Goal: Complete application form: Complete application form

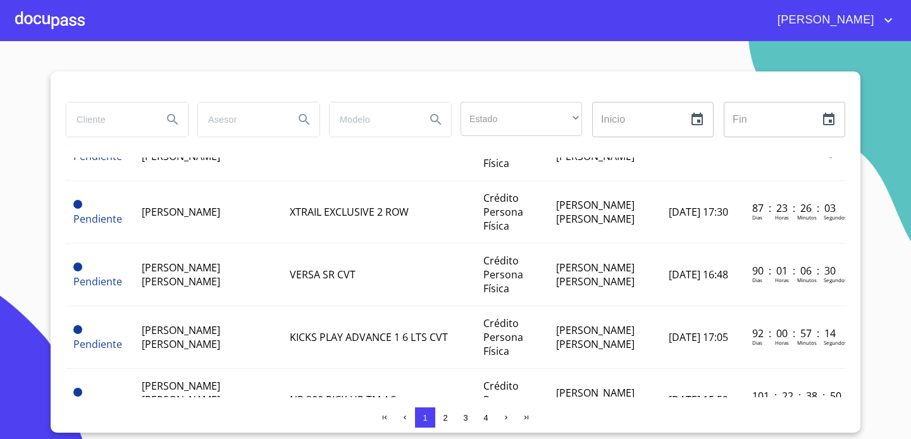
scroll to position [965, 0]
click at [59, 28] on div at bounding box center [50, 20] width 70 height 40
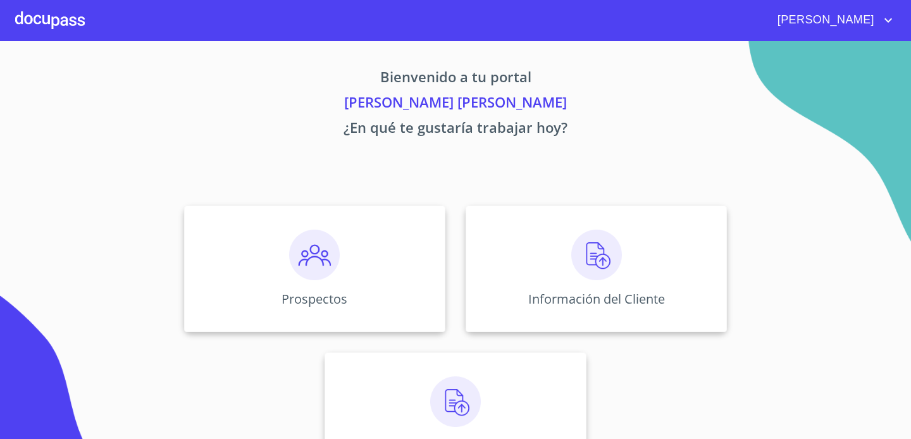
click at [623, 337] on div "Prospectos Información del Cliente Asignación de Ventas" at bounding box center [455, 341] width 784 height 293
click at [623, 328] on div "Información del Cliente" at bounding box center [595, 269] width 261 height 126
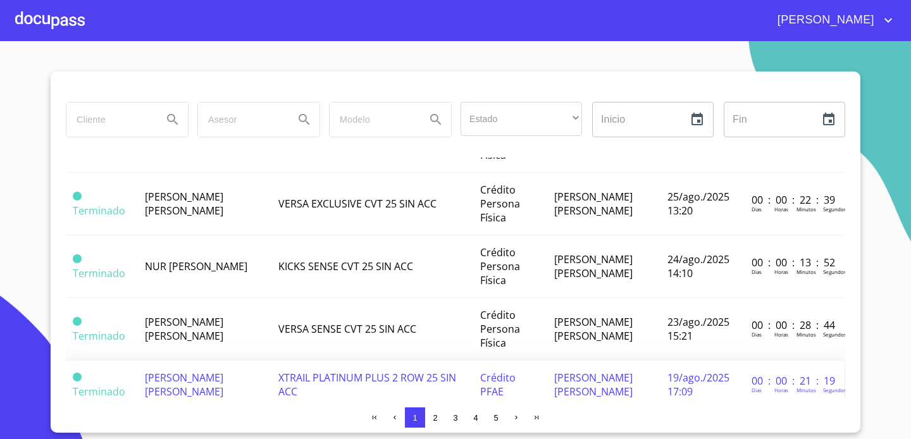
scroll to position [395, 1]
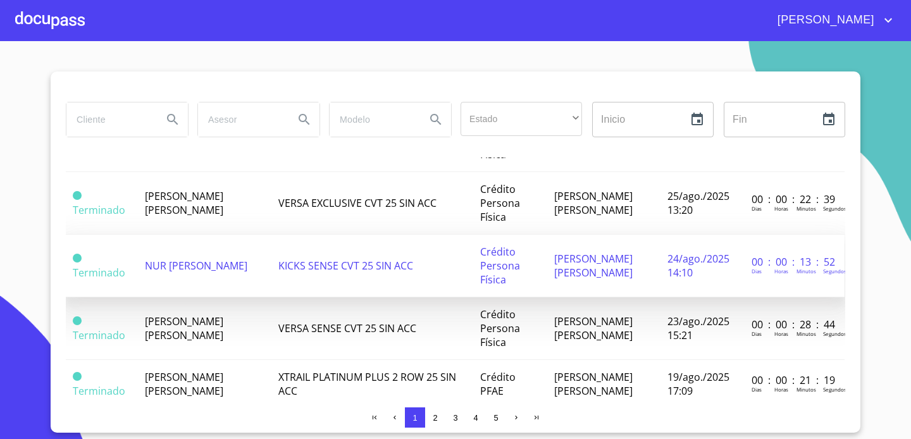
click at [356, 270] on td "KICKS SENSE CVT 25 SIN ACC" at bounding box center [372, 266] width 202 height 63
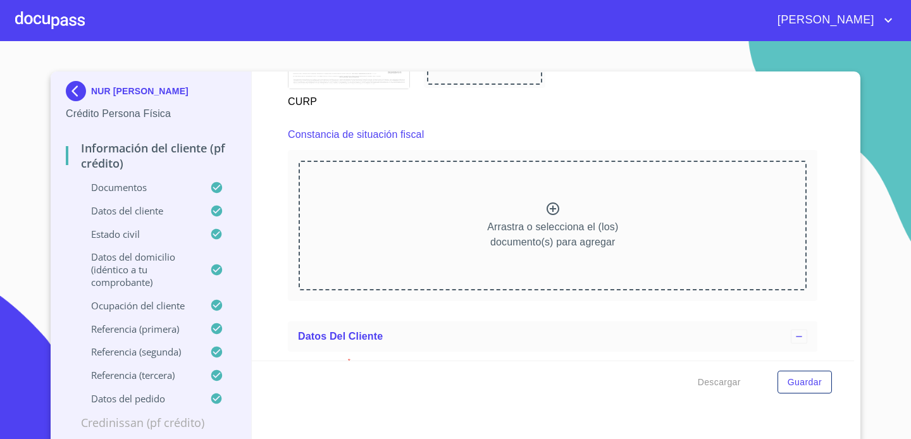
scroll to position [3417, 0]
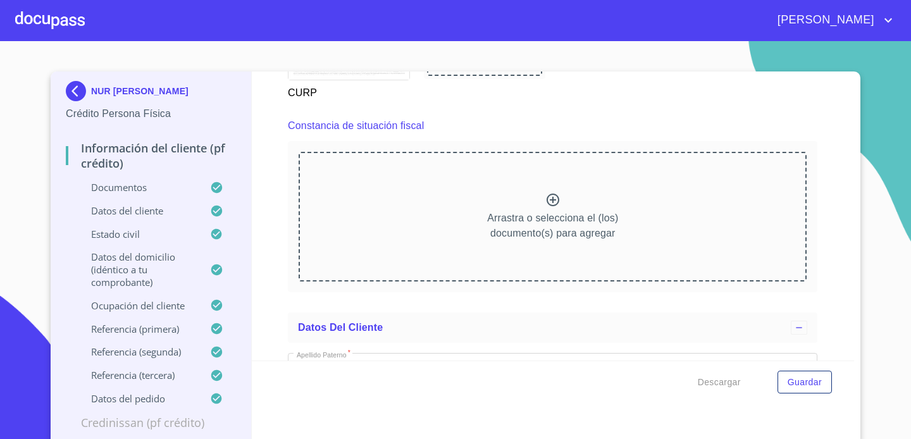
click at [551, 196] on icon at bounding box center [552, 199] width 15 height 15
click at [555, 198] on icon at bounding box center [552, 199] width 13 height 13
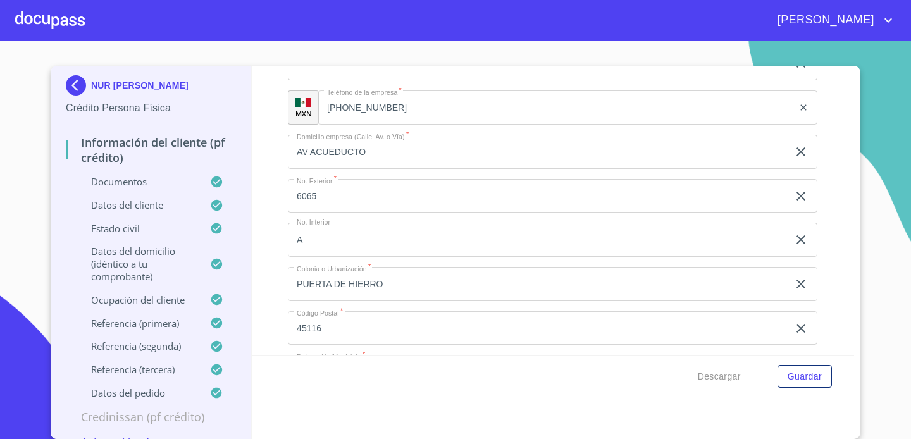
scroll to position [5750, 0]
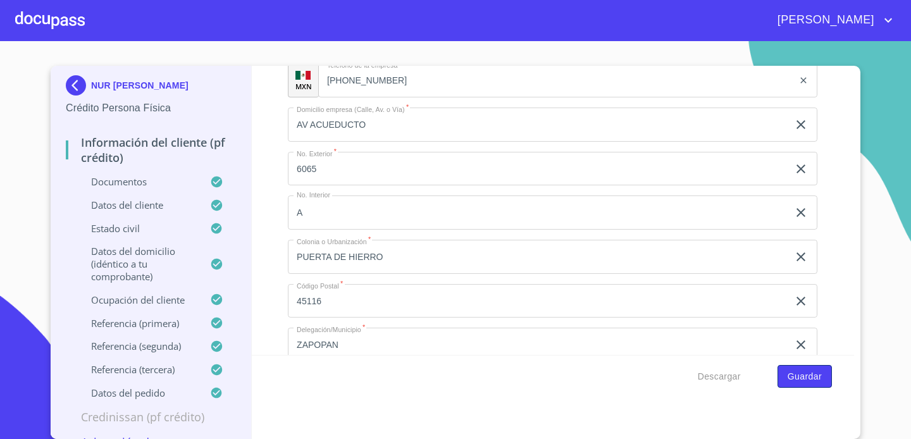
click at [801, 381] on span "Guardar" at bounding box center [804, 377] width 34 height 16
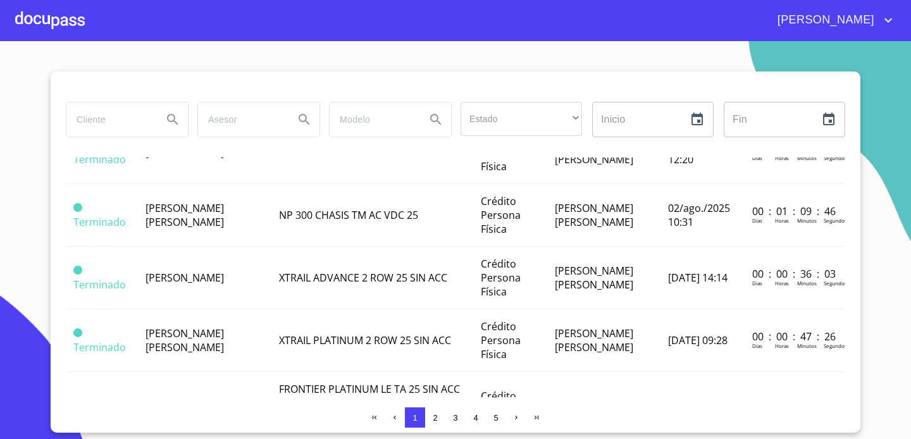
scroll to position [869, 0]
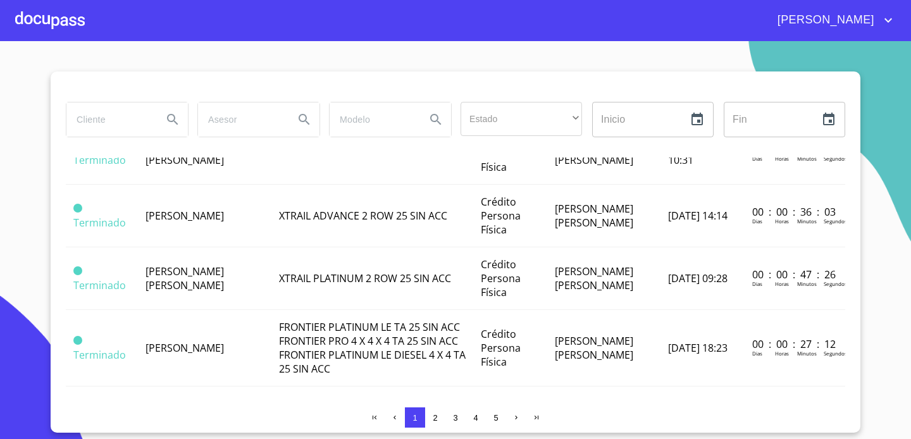
click at [69, 30] on div at bounding box center [50, 20] width 70 height 40
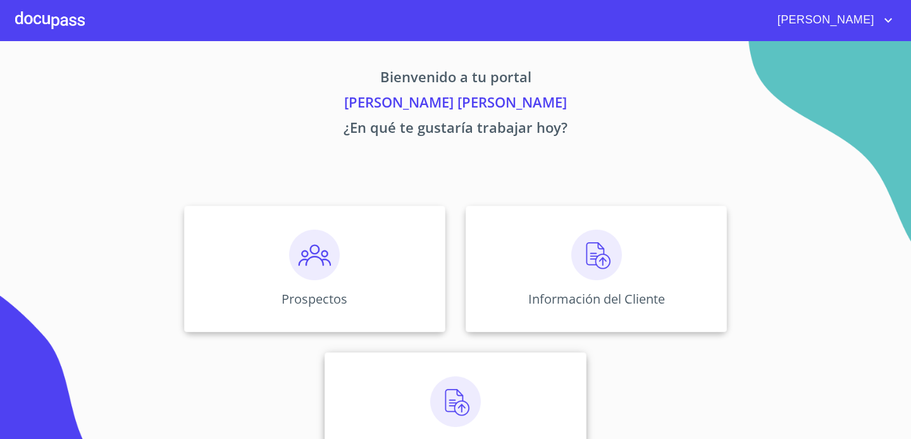
click at [347, 382] on div "Asignación de Ventas" at bounding box center [454, 415] width 261 height 126
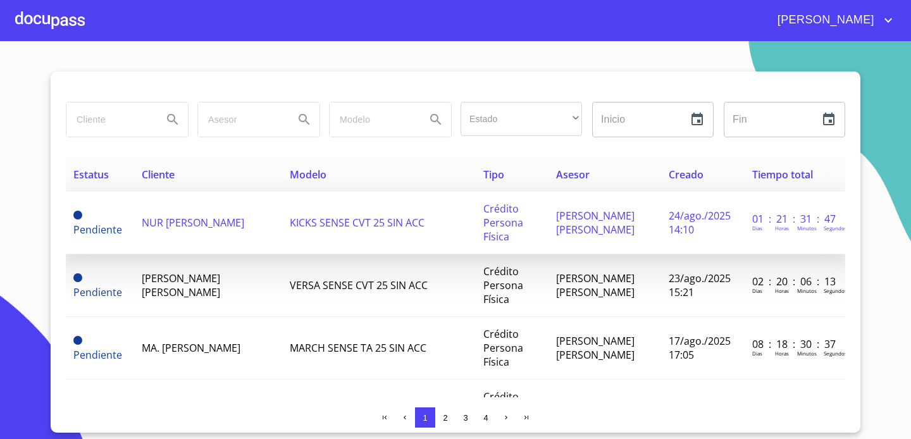
click at [230, 238] on td "NUR [PERSON_NAME]" at bounding box center [208, 223] width 148 height 63
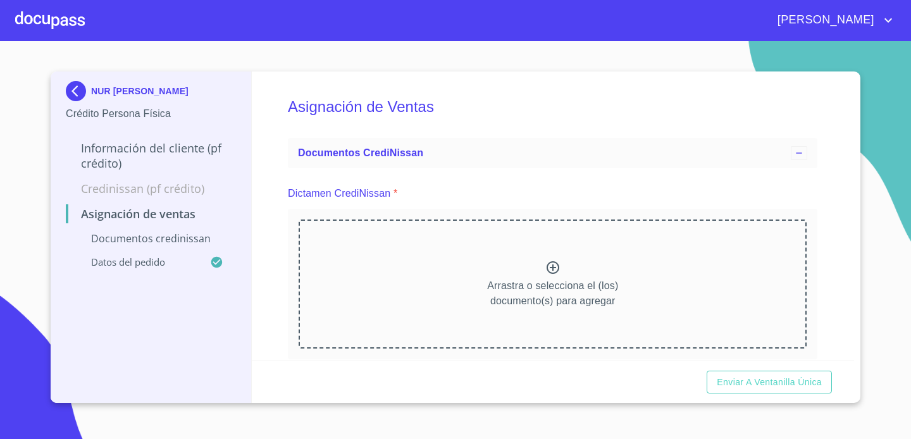
click at [553, 273] on icon at bounding box center [552, 267] width 13 height 13
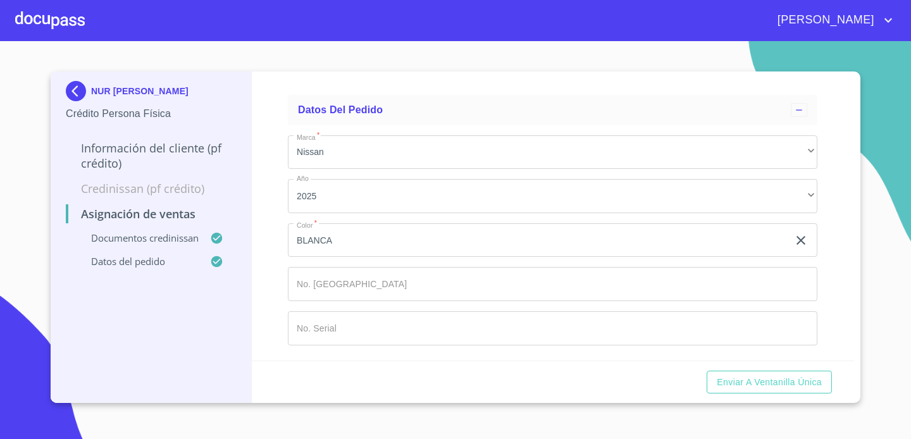
scroll to position [822, 0]
click at [799, 375] on span "Enviar a Ventanilla única" at bounding box center [768, 382] width 105 height 16
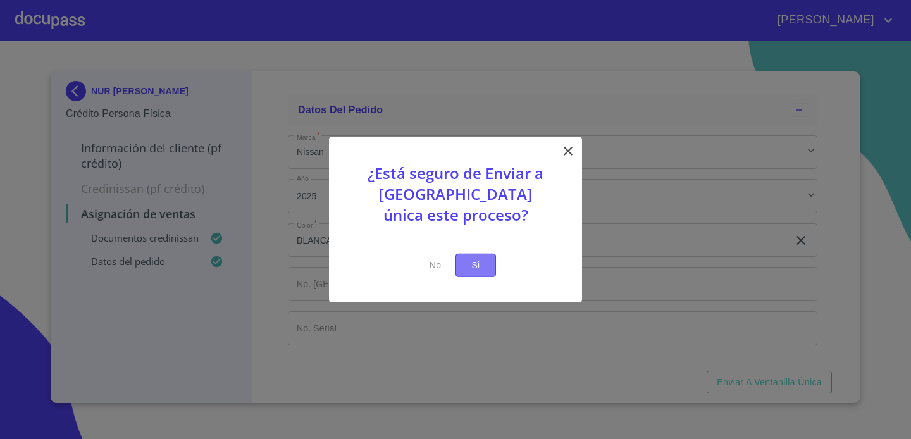
click at [495, 267] on button "Si" at bounding box center [475, 265] width 40 height 23
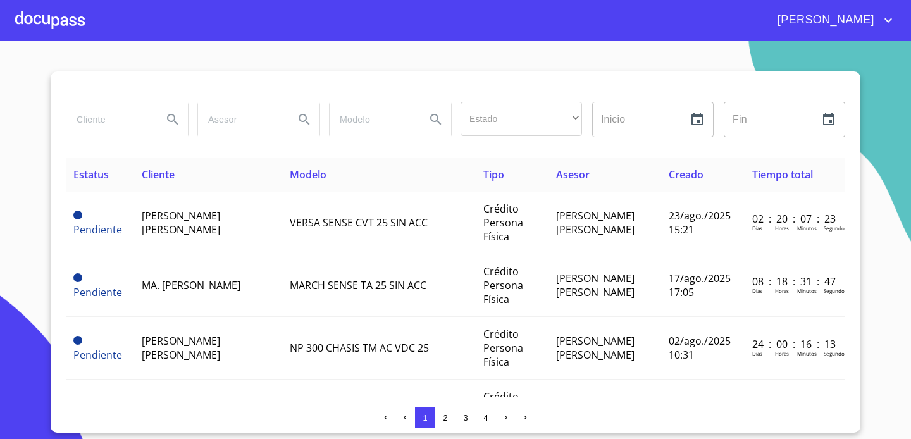
click at [32, 3] on div at bounding box center [50, 20] width 70 height 40
